Goal: Communication & Community: Connect with others

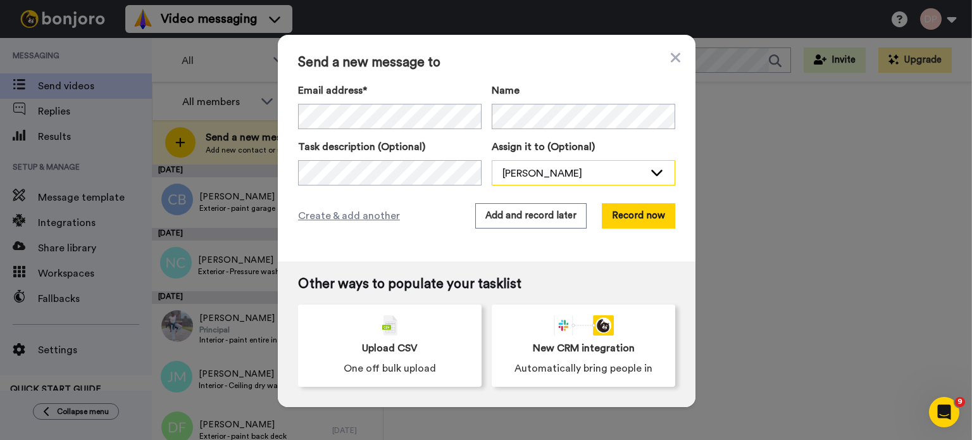
click at [559, 178] on div "[PERSON_NAME]" at bounding box center [574, 173] width 142 height 15
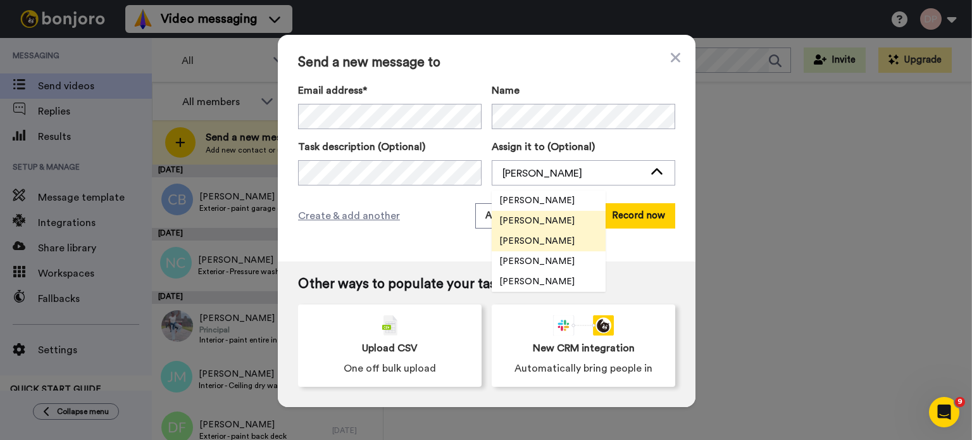
click at [534, 240] on span "[PERSON_NAME]" at bounding box center [537, 241] width 91 height 13
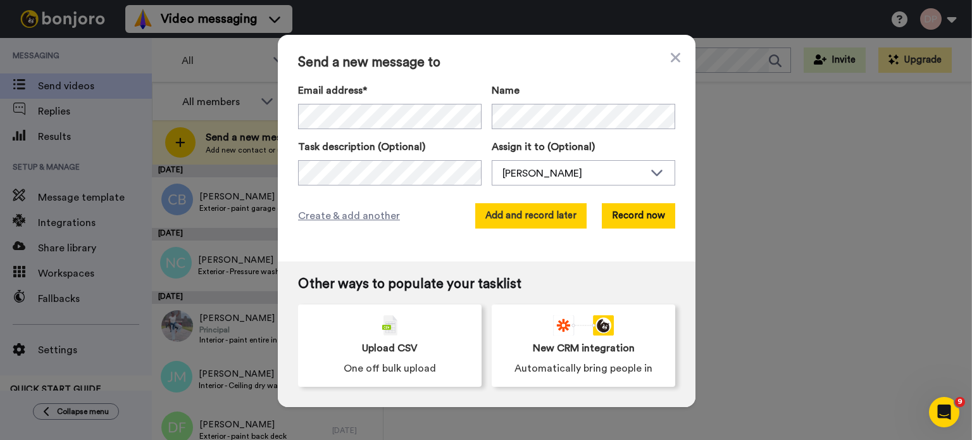
click at [512, 219] on button "Add and record later" at bounding box center [530, 215] width 111 height 25
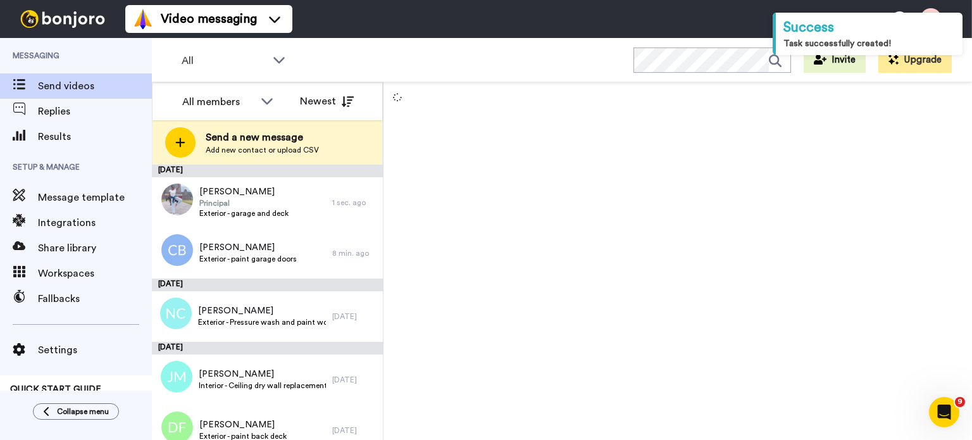
drag, startPoint x: 364, startPoint y: 58, endPoint x: 375, endPoint y: 54, distance: 11.6
click at [375, 54] on div "All WORKSPACES View all All Prospecting Pre-Positioning + Add a new workspace I…" at bounding box center [562, 60] width 821 height 44
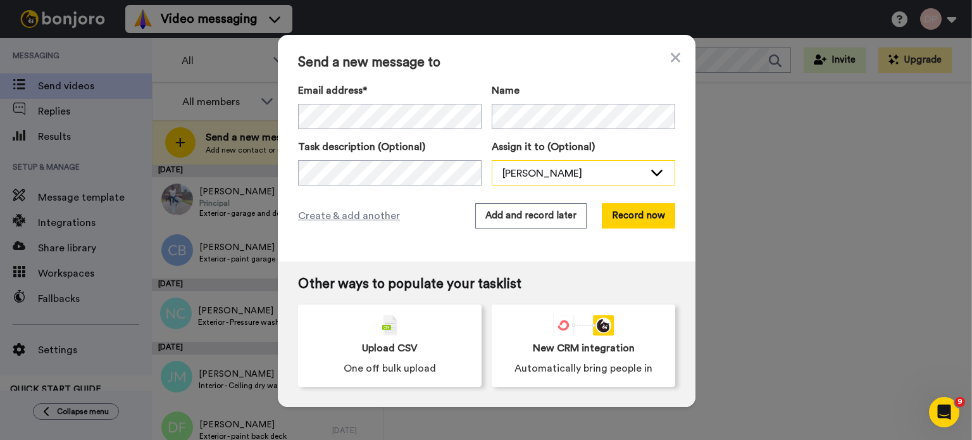
click at [524, 169] on div "[PERSON_NAME]" at bounding box center [574, 173] width 142 height 15
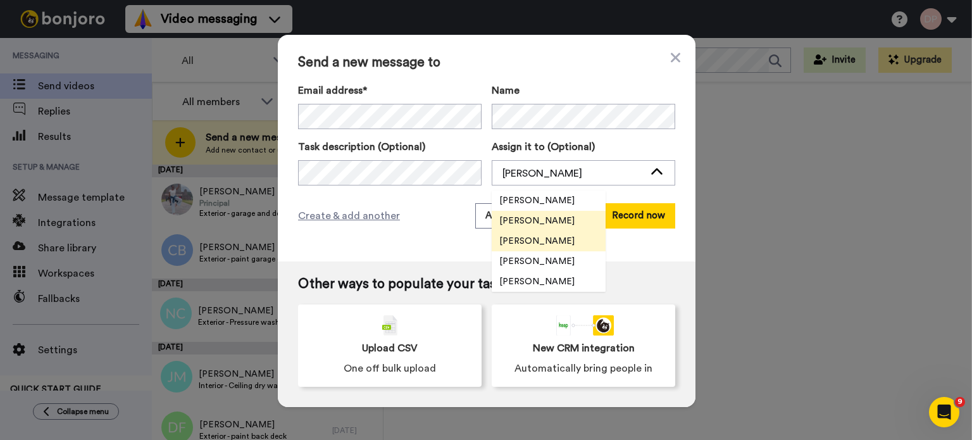
click at [542, 238] on span "[PERSON_NAME]" at bounding box center [537, 241] width 91 height 13
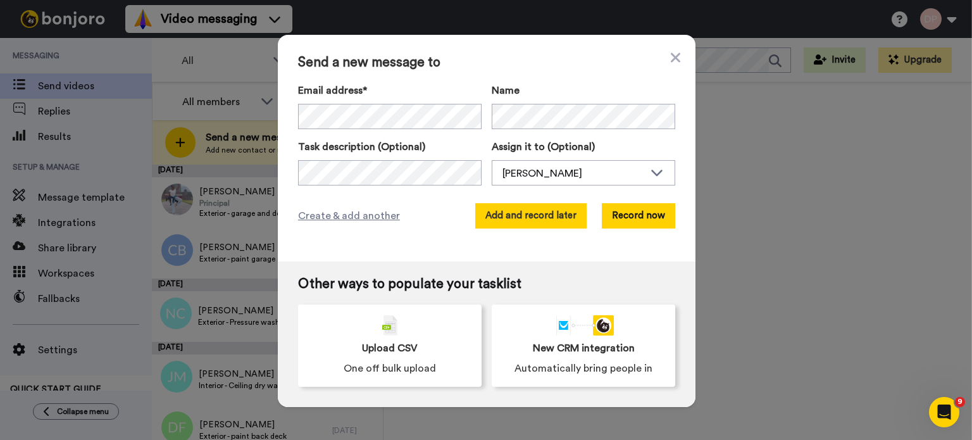
click at [515, 217] on button "Add and record later" at bounding box center [530, 215] width 111 height 25
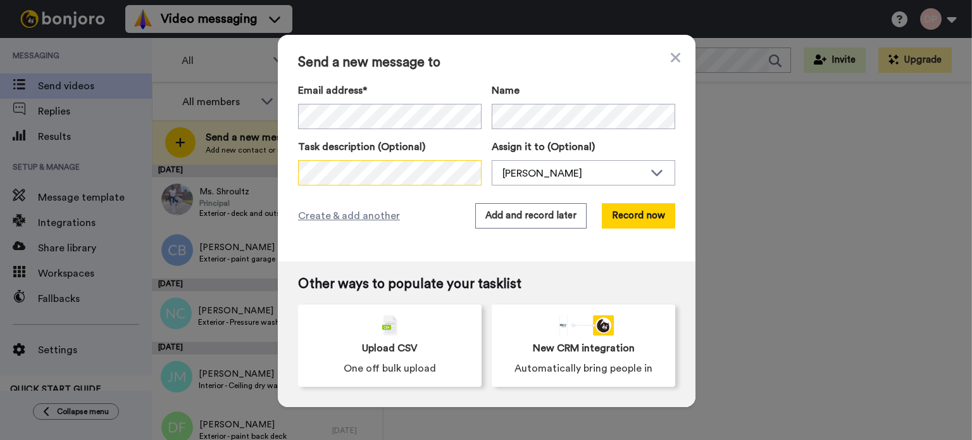
scroll to position [0, 31]
click at [560, 172] on div "[PERSON_NAME]" at bounding box center [574, 173] width 142 height 15
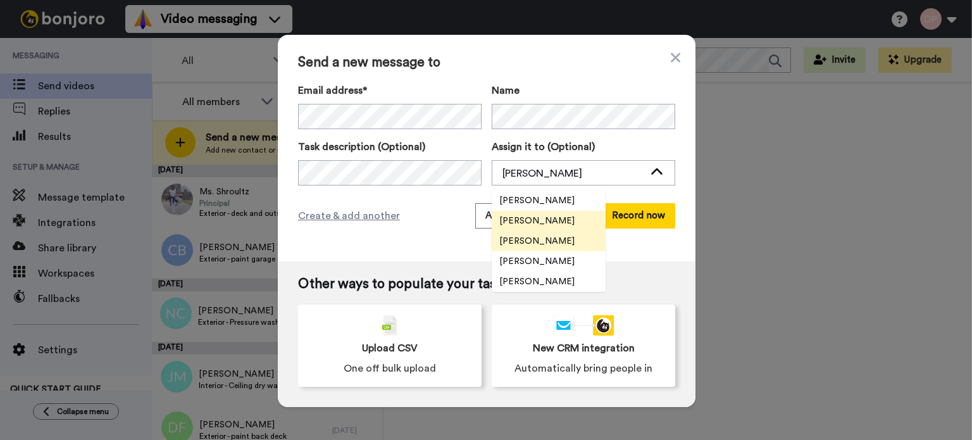
click at [547, 237] on span "[PERSON_NAME]" at bounding box center [537, 241] width 91 height 13
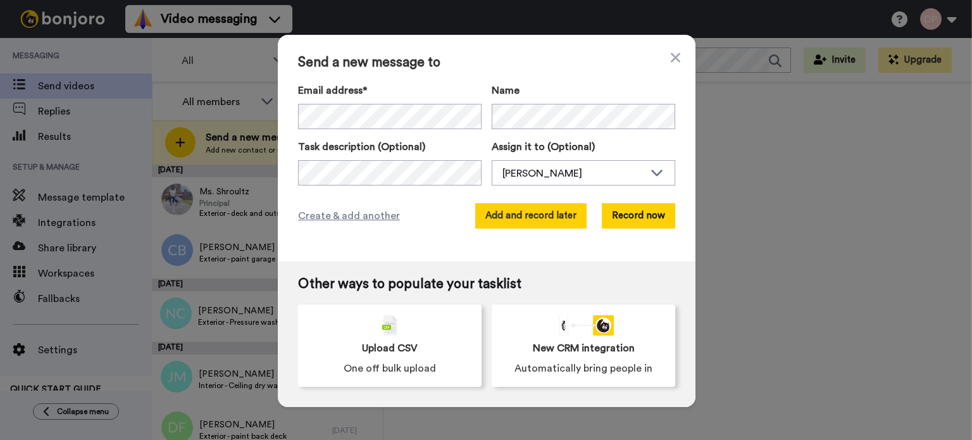
click at [524, 214] on button "Add and record later" at bounding box center [530, 215] width 111 height 25
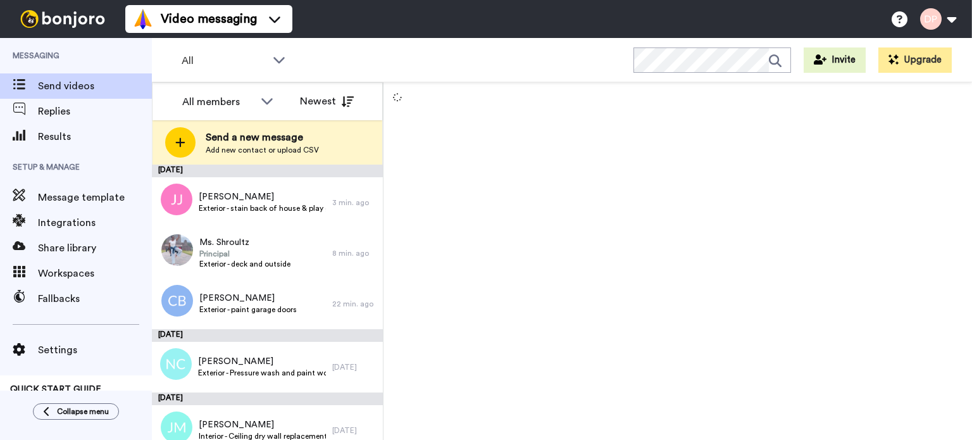
click at [264, 141] on span "Send a new message" at bounding box center [262, 137] width 113 height 15
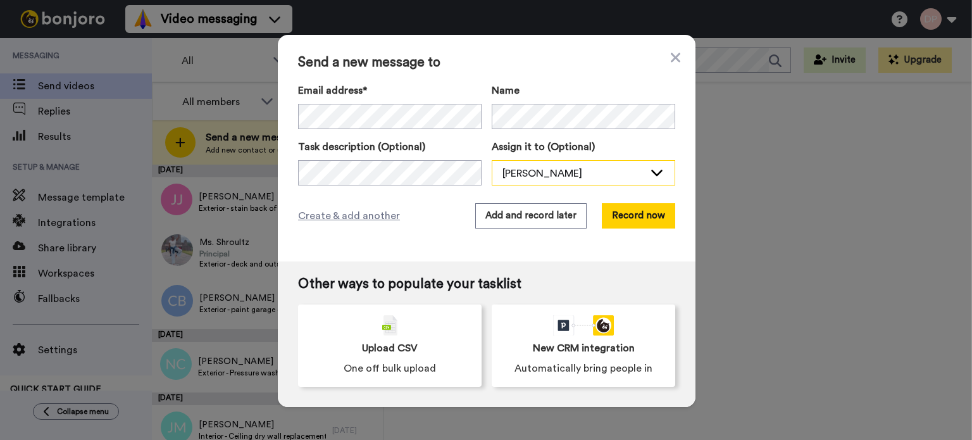
click at [527, 179] on div "[PERSON_NAME]" at bounding box center [574, 173] width 142 height 15
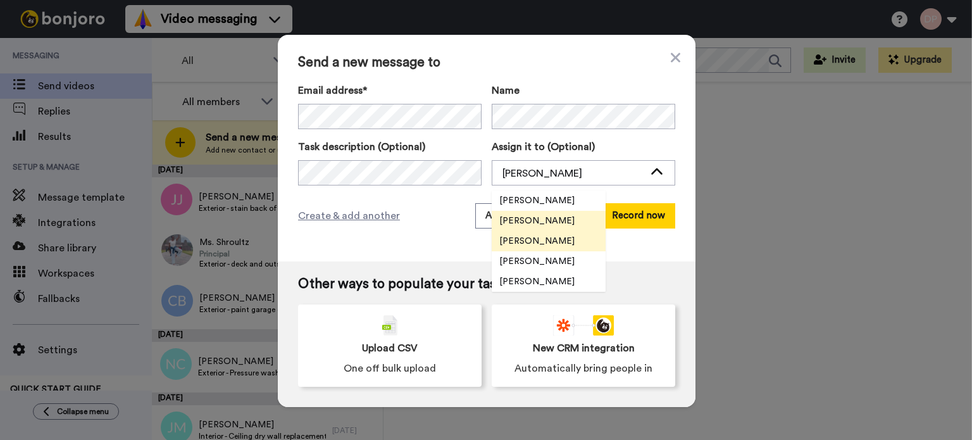
click at [532, 242] on span "[PERSON_NAME]" at bounding box center [537, 241] width 91 height 13
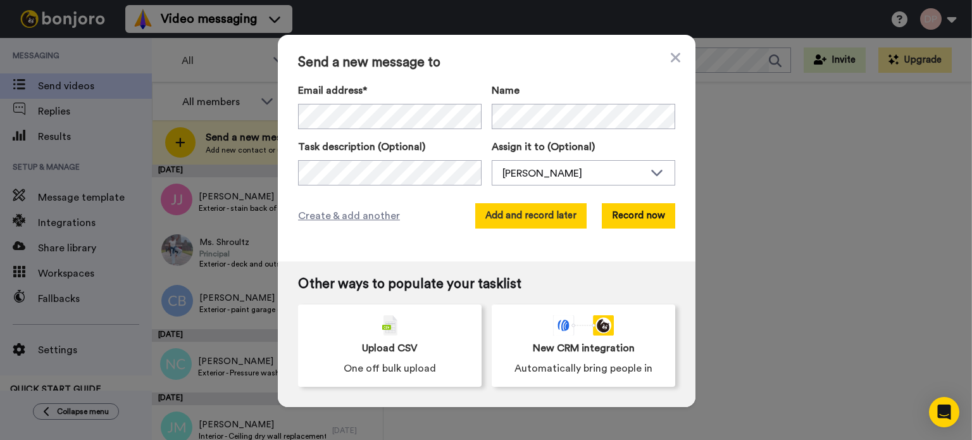
click at [527, 213] on button "Add and record later" at bounding box center [530, 215] width 111 height 25
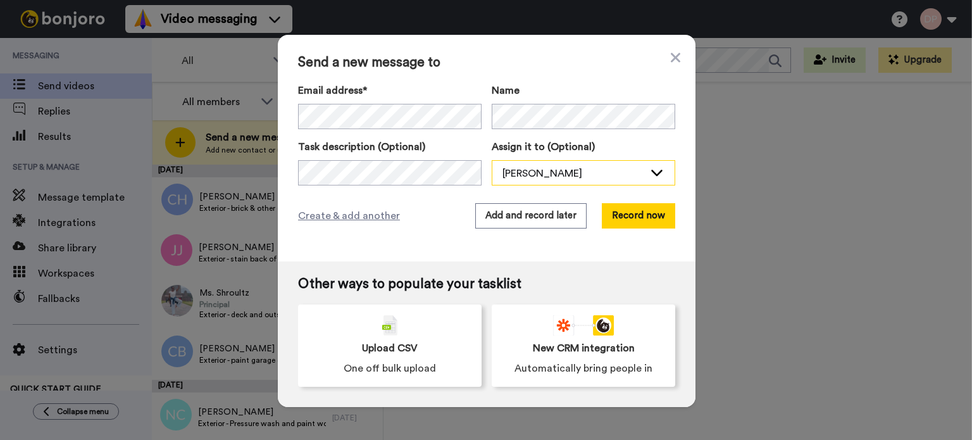
click at [561, 175] on div "[PERSON_NAME]" at bounding box center [574, 173] width 142 height 15
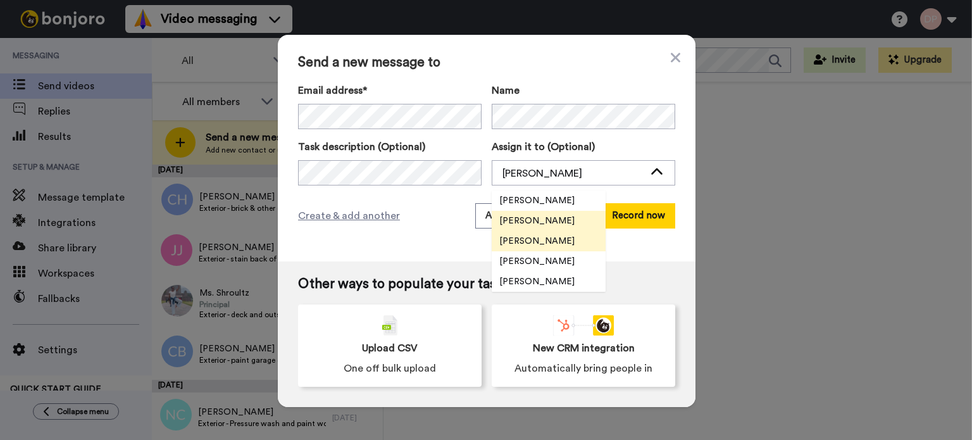
click at [539, 241] on span "[PERSON_NAME]" at bounding box center [537, 241] width 91 height 13
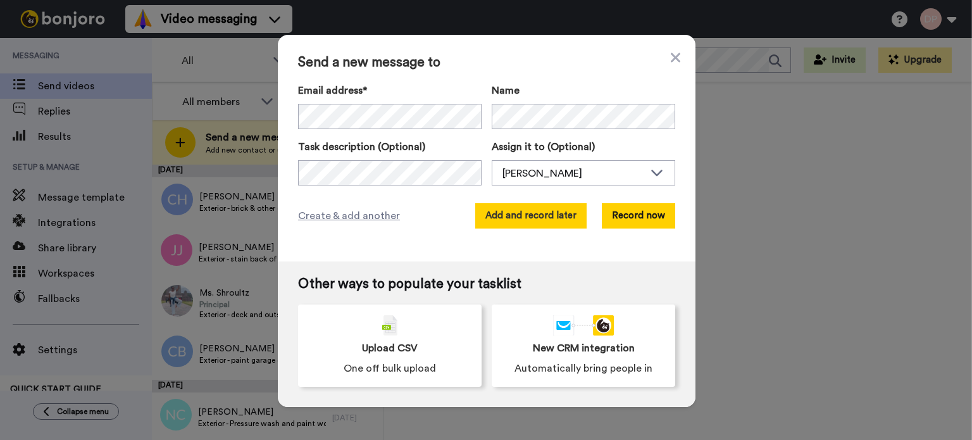
click at [527, 215] on button "Add and record later" at bounding box center [530, 215] width 111 height 25
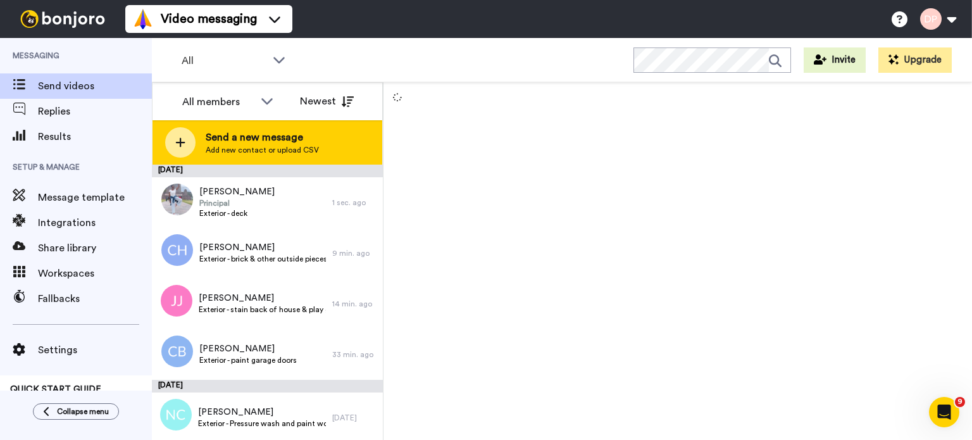
click at [251, 141] on span "Send a new message" at bounding box center [262, 137] width 113 height 15
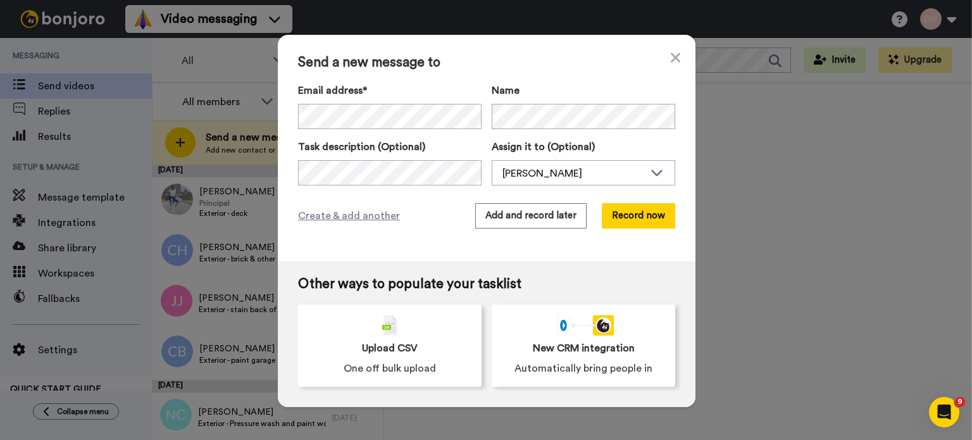
click at [111, 51] on div "Send a new message to Email address* Name Task description (Optional) Assign it…" at bounding box center [486, 220] width 972 height 440
click at [531, 180] on div "[PERSON_NAME]" at bounding box center [574, 173] width 142 height 15
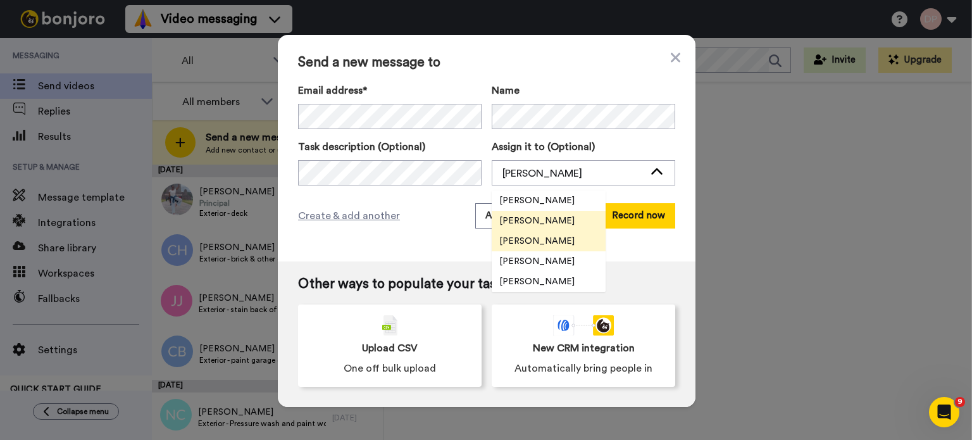
click at [544, 241] on span "[PERSON_NAME]" at bounding box center [537, 241] width 91 height 13
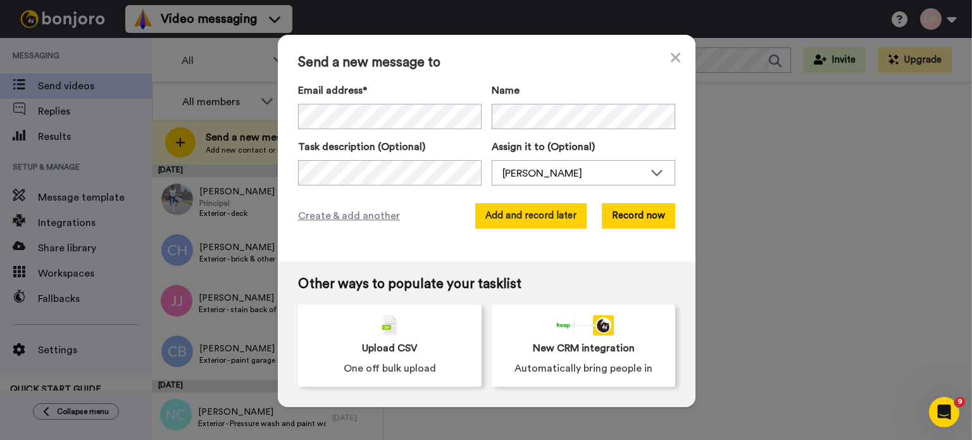
click at [519, 214] on button "Add and record later" at bounding box center [530, 215] width 111 height 25
